Goal: Information Seeking & Learning: Learn about a topic

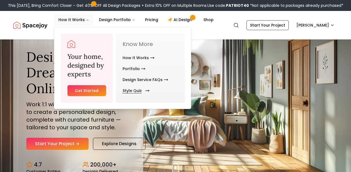
click at [132, 90] on link "Style Quiz" at bounding box center [135, 90] width 25 height 11
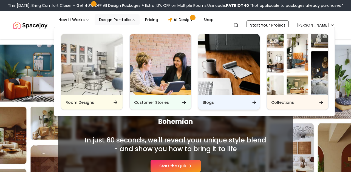
click at [208, 104] on h6 "Blogs" at bounding box center [208, 102] width 11 height 5
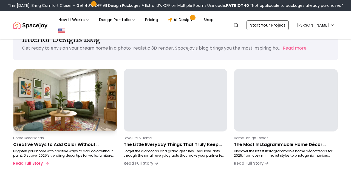
scroll to position [28, 0]
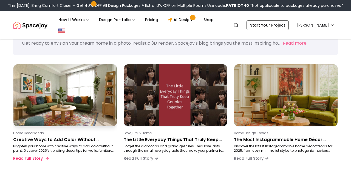
click at [69, 139] on p "Creative Ways to Add Color Without Painting Walls in [DATE]" at bounding box center [64, 140] width 102 height 7
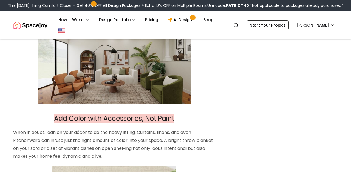
scroll to position [1082, 0]
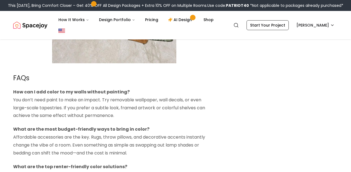
scroll to position [1451, 0]
